Goal: Find contact information

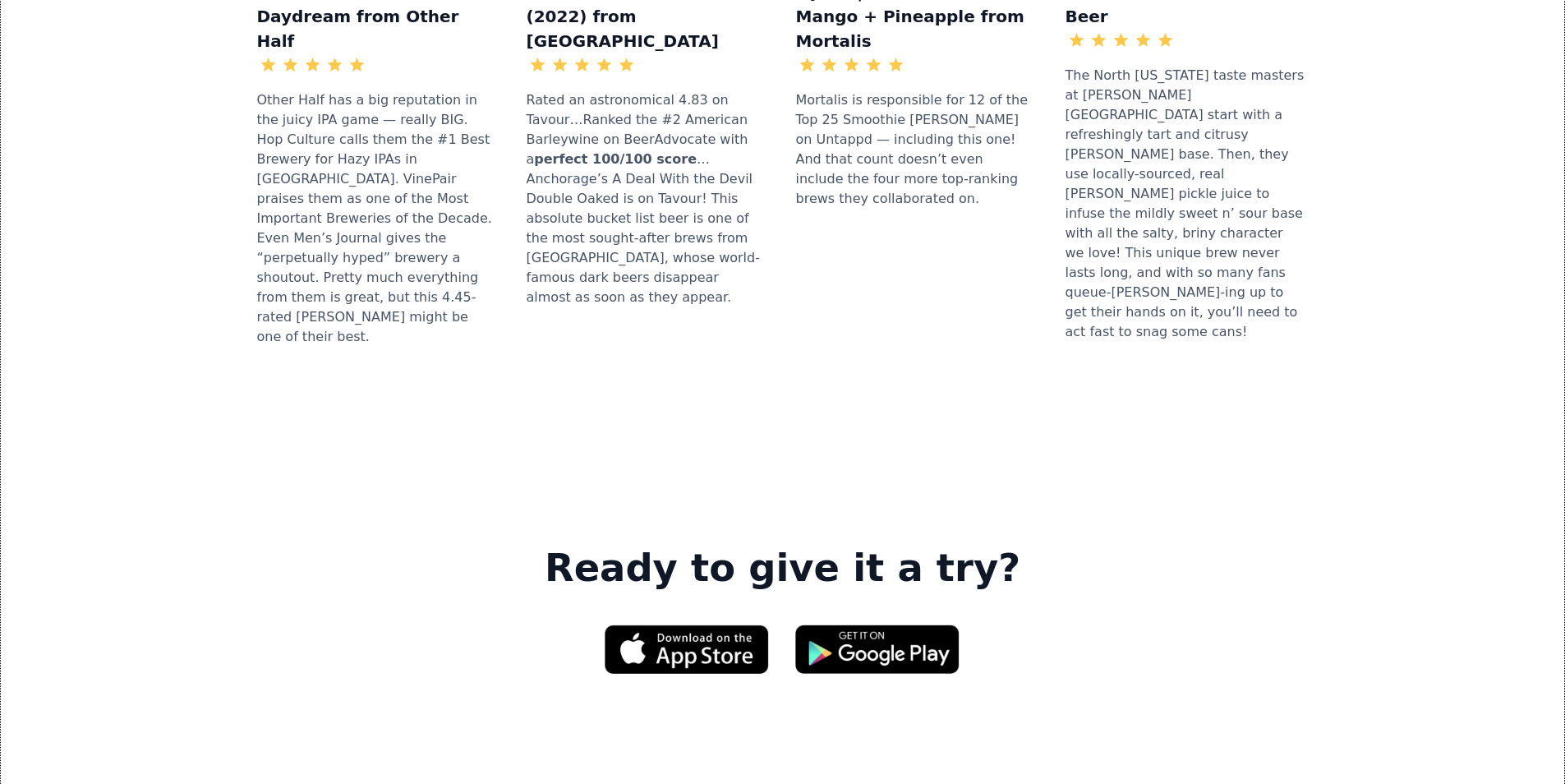
scroll to position [2218, 0]
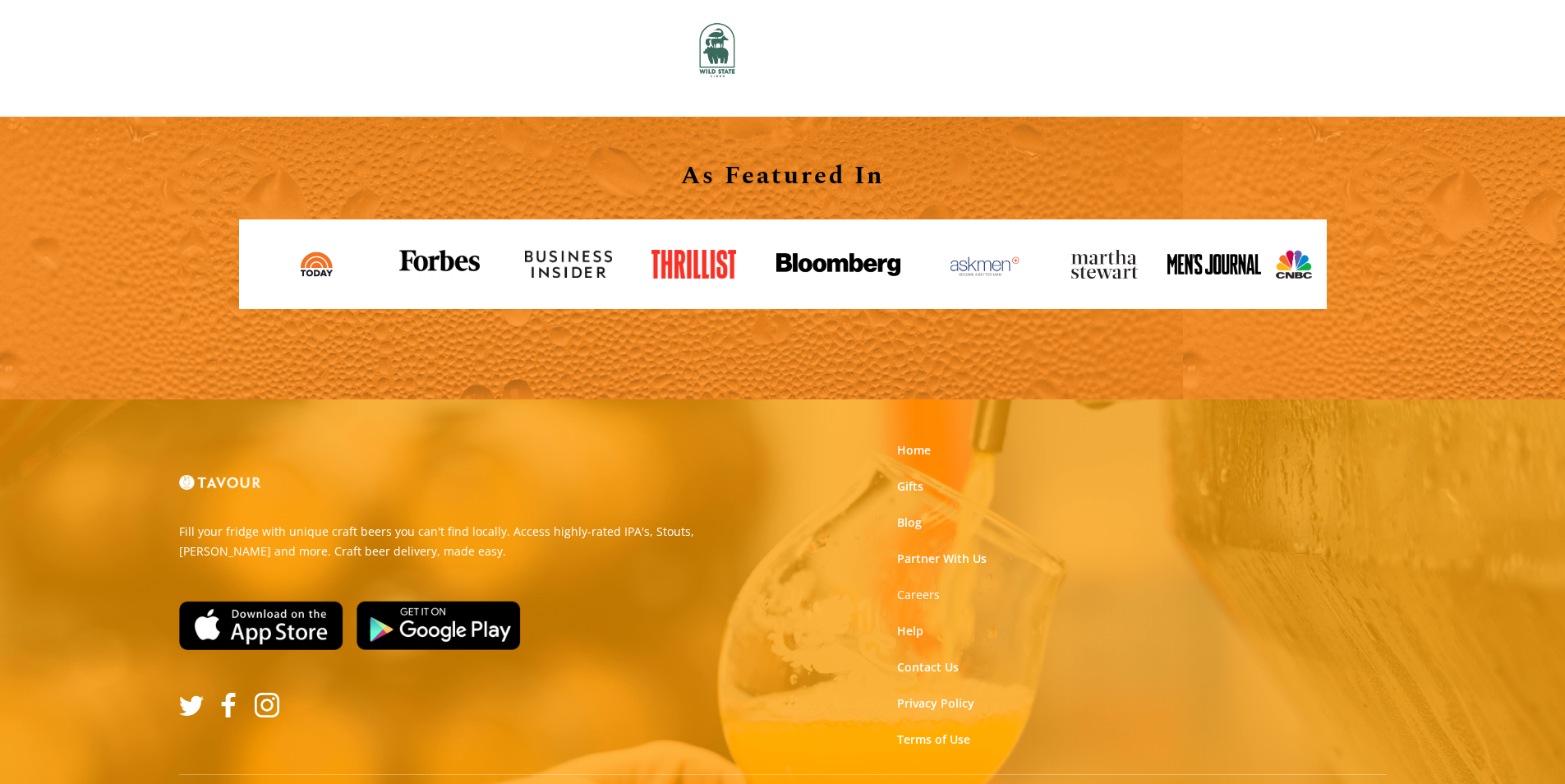
scroll to position [1813, 0]
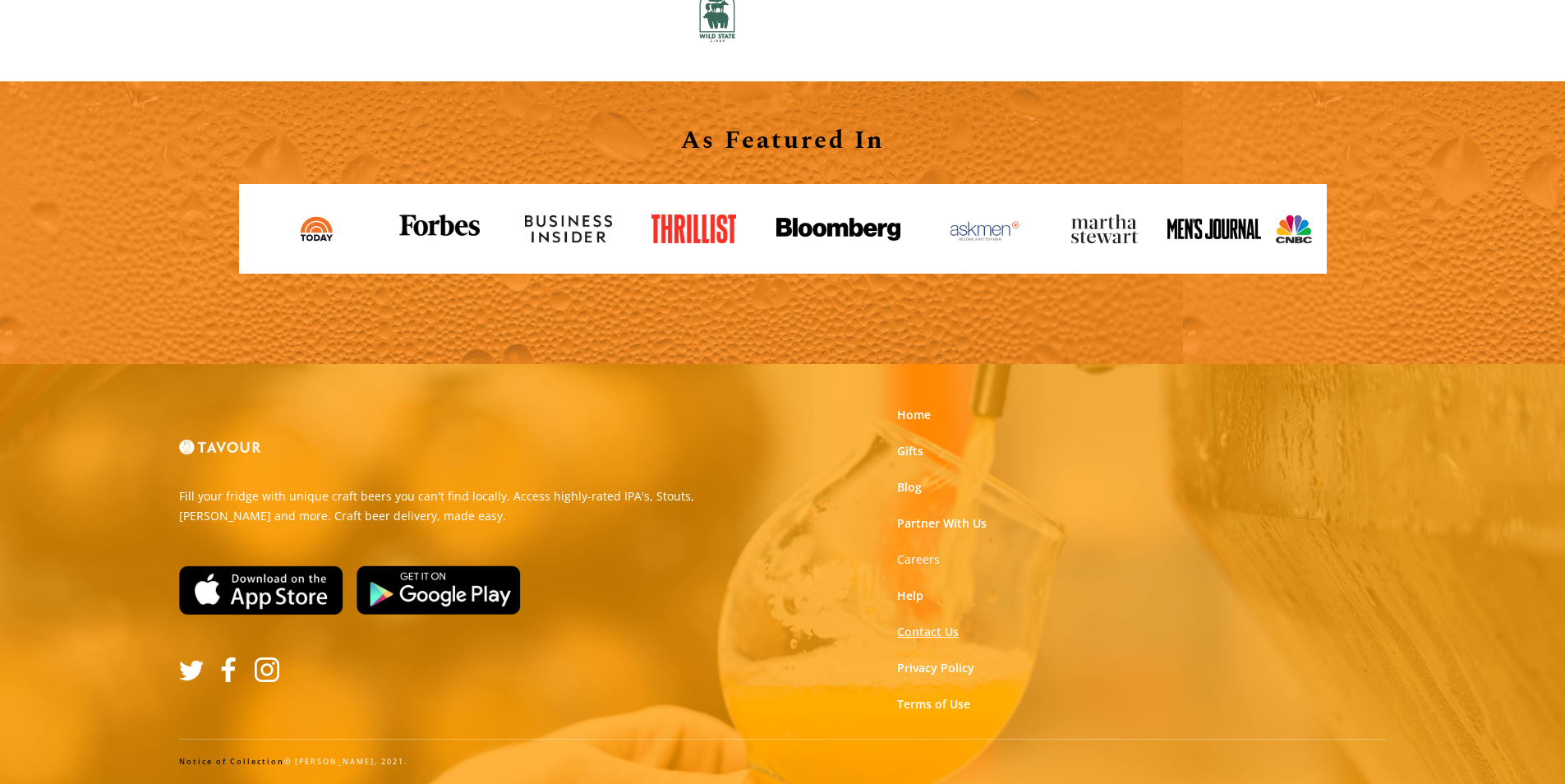
click at [923, 635] on link "Contact Us" at bounding box center [928, 632] width 61 height 17
